Goal: Information Seeking & Learning: Learn about a topic

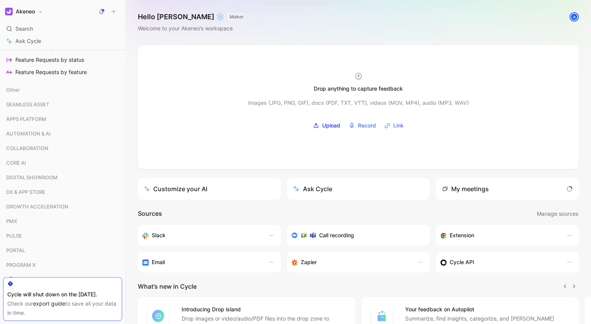
scroll to position [385, 0]
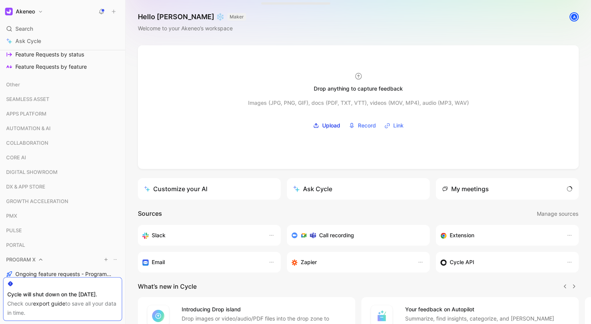
click at [34, 256] on span "PROGRAM X" at bounding box center [21, 260] width 30 height 8
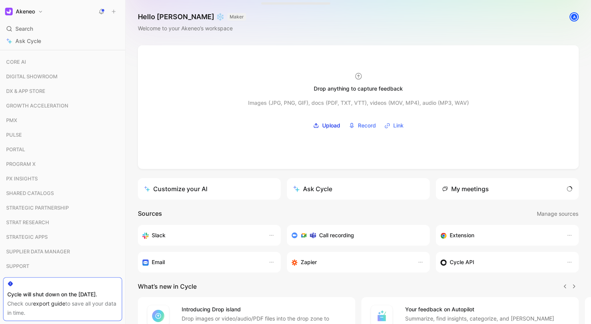
scroll to position [524, 0]
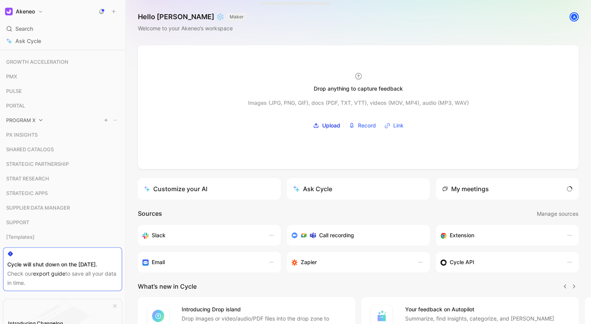
click at [32, 119] on span "PROGRAM X" at bounding box center [21, 120] width 30 height 8
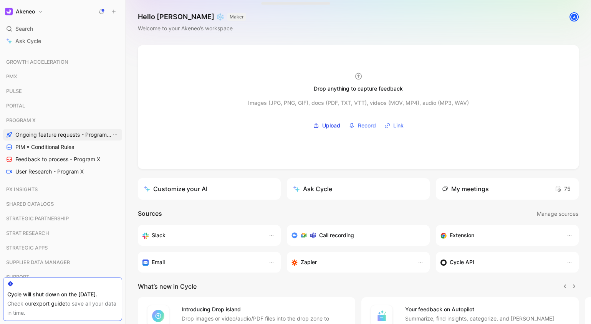
click at [33, 131] on span "Ongoing feature requests - Program X" at bounding box center [63, 135] width 96 height 8
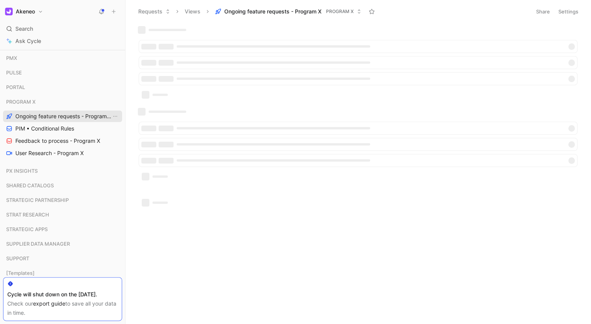
scroll to position [506, 0]
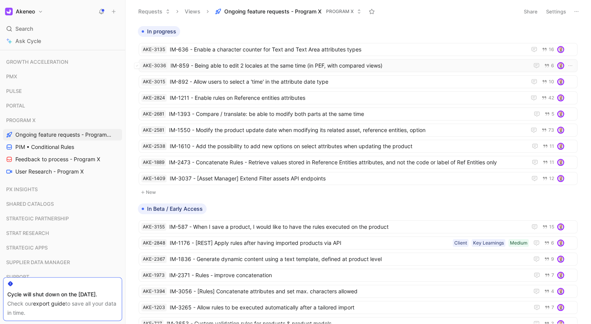
click at [359, 68] on span "IM-859 - Being able to edit 2 locales at the same time (in PEF, with compared v…" at bounding box center [347, 65] width 355 height 9
